Goal: Information Seeking & Learning: Learn about a topic

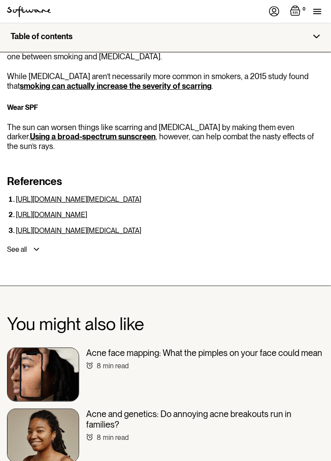
scroll to position [3092, 0]
click at [271, 347] on link "Acne face mapping: What the pimples on your face could mean 8 min read" at bounding box center [165, 374] width 317 height 54
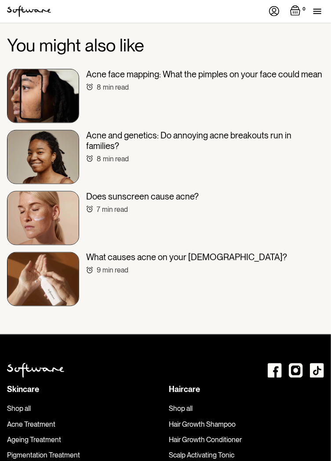
scroll to position [3372, 0]
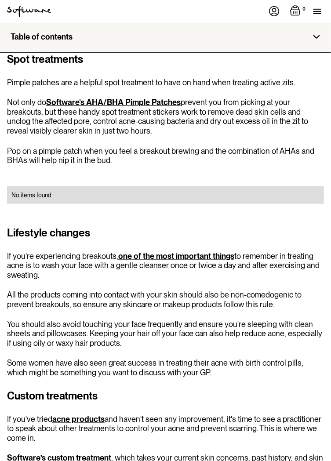
scroll to position [2493, 0]
